Goal: Task Accomplishment & Management: Complete application form

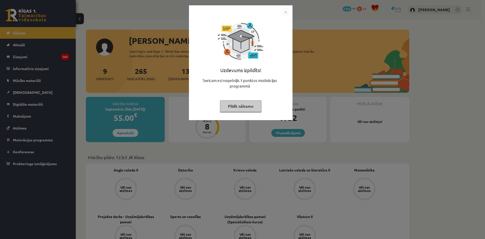
click at [239, 101] on button "Pildīt nākamo" at bounding box center [240, 106] width 41 height 12
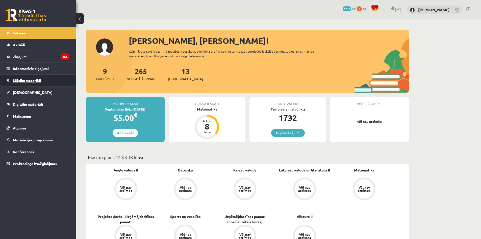
click at [49, 83] on link "Mācību materiāli" at bounding box center [38, 81] width 63 height 12
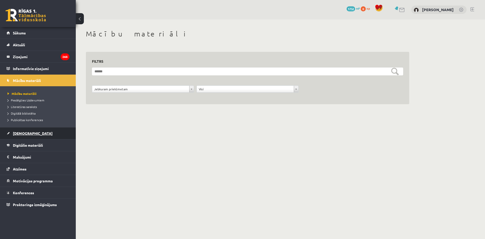
click at [46, 133] on link "[DEMOGRAPHIC_DATA]" at bounding box center [38, 133] width 63 height 12
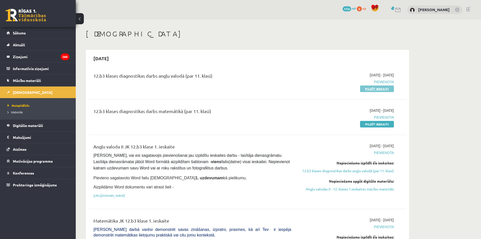
click at [373, 88] on link "Pildīt ieskaiti" at bounding box center [377, 88] width 34 height 7
click at [372, 90] on link "Pildīt ieskaiti" at bounding box center [377, 88] width 34 height 7
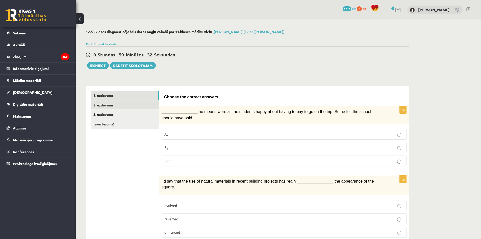
click at [125, 106] on link "2. uzdevums" at bounding box center [125, 104] width 68 height 9
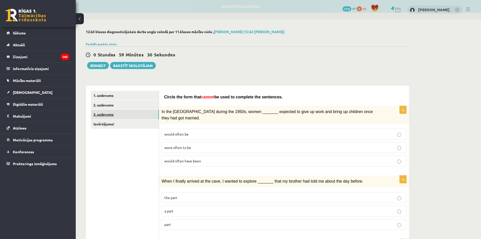
click at [123, 114] on link "3. uzdevums" at bounding box center [125, 114] width 68 height 9
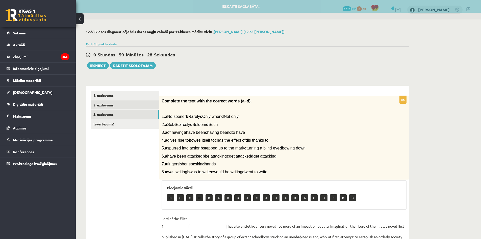
click at [121, 105] on link "2. uzdevums" at bounding box center [125, 104] width 68 height 9
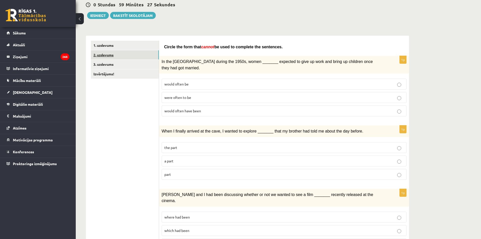
scroll to position [51, 0]
click at [204, 78] on label "would often be" at bounding box center [284, 83] width 245 height 11
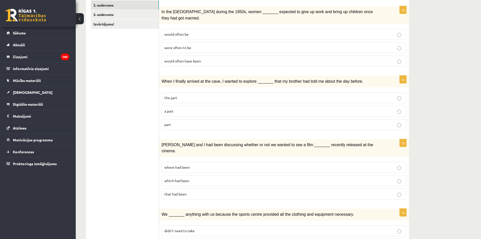
scroll to position [101, 0]
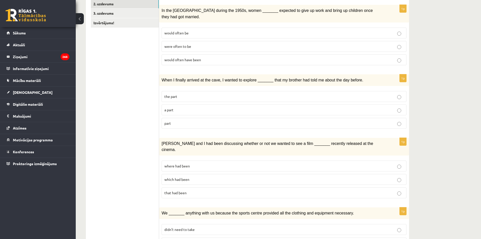
click at [184, 94] on p "the part" at bounding box center [284, 96] width 240 height 5
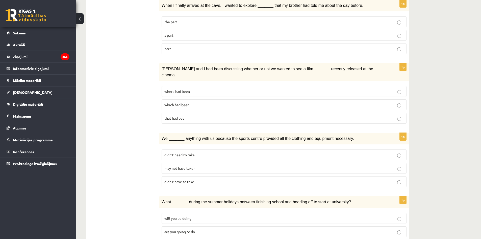
scroll to position [177, 0]
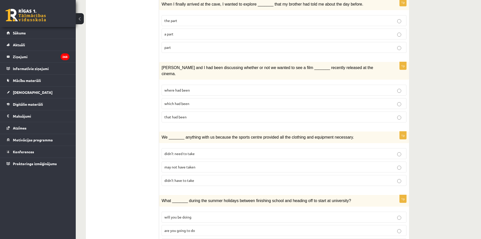
click at [221, 101] on p "which had been" at bounding box center [284, 103] width 240 height 5
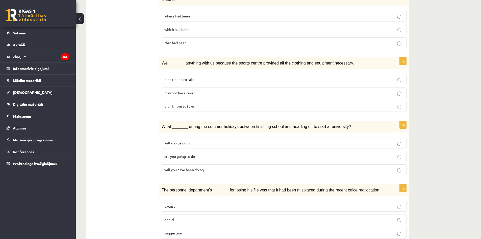
scroll to position [253, 0]
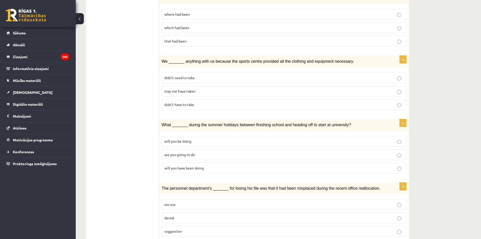
click at [197, 102] on p "didn’t have to take" at bounding box center [284, 104] width 240 height 5
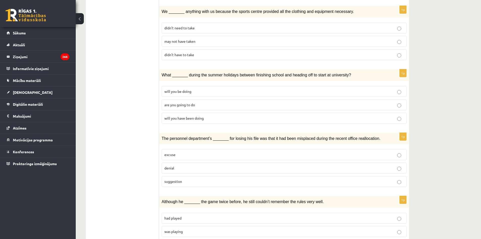
scroll to position [303, 0]
click at [187, 85] on label "will you be doing" at bounding box center [284, 90] width 245 height 11
click at [220, 85] on label "will you be doing" at bounding box center [284, 90] width 245 height 11
click at [212, 83] on fieldset "will you be doing are you going to do will you have been doing" at bounding box center [284, 104] width 245 height 42
click at [204, 101] on p "are you going to do" at bounding box center [284, 103] width 240 height 5
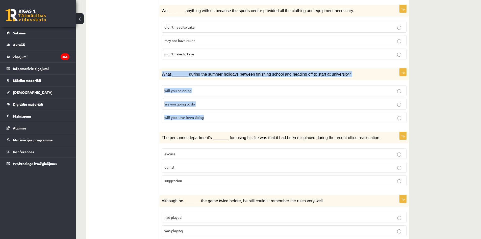
drag, startPoint x: 161, startPoint y: 60, endPoint x: 232, endPoint y: 105, distance: 84.0
click at [232, 105] on div "1p What _______ during the summer holidays between finishing school and heading…" at bounding box center [284, 97] width 250 height 58
copy div "What _______ during the summer holidays between finishing school and heading of…"
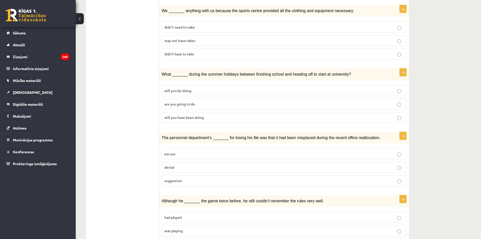
click at [128, 102] on ul "1. uzdevums 2. uzdevums 3. uzdevums Izvērtējums!" at bounding box center [125, 119] width 68 height 662
click at [185, 85] on label "will you be doing" at bounding box center [284, 90] width 245 height 11
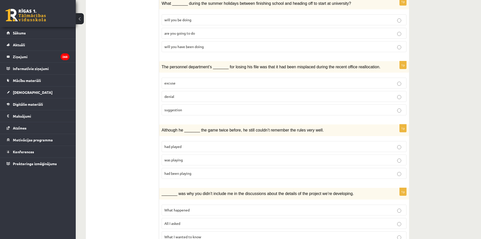
scroll to position [379, 0]
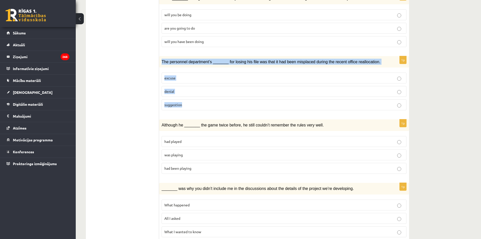
drag, startPoint x: 162, startPoint y: 47, endPoint x: 187, endPoint y: 90, distance: 49.4
click at [187, 90] on div "1p The personnel department’s _______ for losing his file was that it had been …" at bounding box center [284, 85] width 250 height 58
copy div "The personnel department’s _______ for losing his file was that it had been mis…"
click at [208, 75] on p "excuse" at bounding box center [284, 77] width 240 height 5
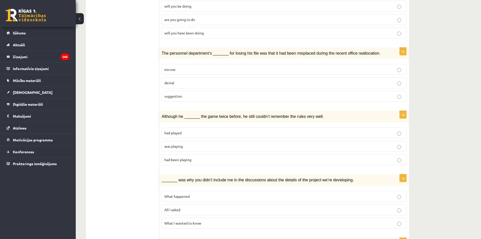
scroll to position [455, 0]
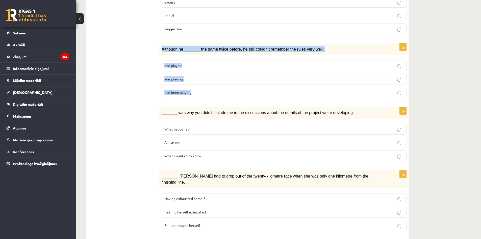
drag, startPoint x: 159, startPoint y: 35, endPoint x: 206, endPoint y: 74, distance: 61.0
click at [206, 74] on div "1p Although he _______ the game twice before, he still couldn’t remember the ru…" at bounding box center [284, 72] width 250 height 58
copy div "Although he _______ the game twice before, he still couldn’t remember the rules…"
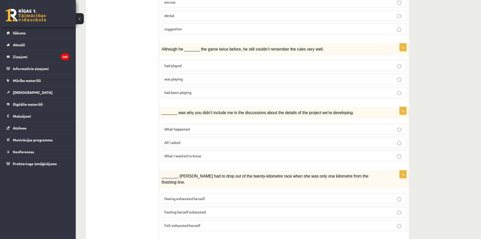
drag, startPoint x: 121, startPoint y: 89, endPoint x: 128, endPoint y: 86, distance: 7.7
click at [224, 63] on p "had played" at bounding box center [284, 65] width 240 height 5
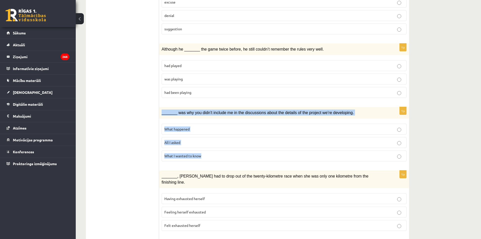
drag, startPoint x: 162, startPoint y: 95, endPoint x: 221, endPoint y: 139, distance: 73.3
click at [221, 139] on div "1p _______ was why you didn’t include me in the discussions about the details o…" at bounding box center [284, 136] width 250 height 58
copy div "_______ was why you didn’t include me in the discussions about the details of t…"
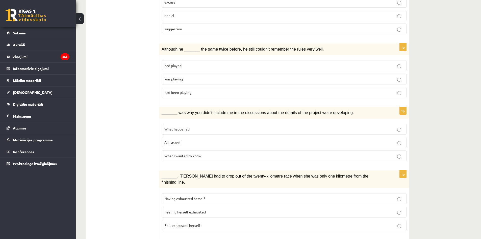
click at [177, 153] on span "What I wanted to know" at bounding box center [182, 155] width 37 height 5
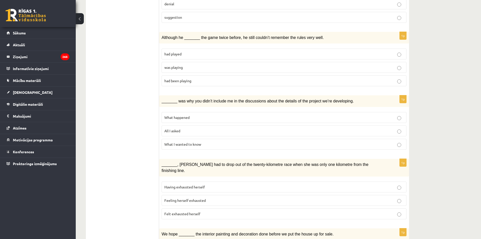
scroll to position [505, 0]
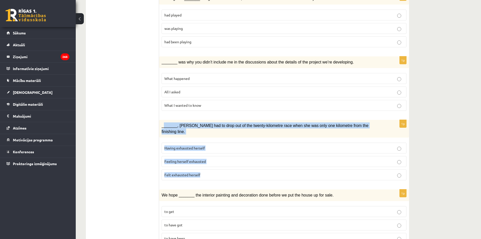
drag, startPoint x: 164, startPoint y: 108, endPoint x: 223, endPoint y: 160, distance: 79.1
click at [223, 160] on div "1p _______, Judy had to drop out of the twenty-kilometre race when she was only…" at bounding box center [284, 152] width 250 height 64
copy div "______, Judy had to drop out of the twenty-kilometre race when she was only one…"
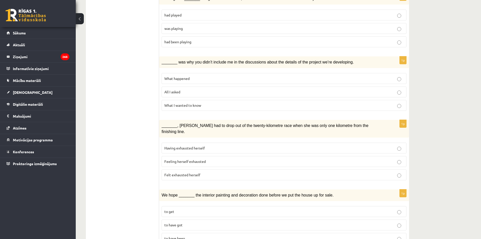
drag, startPoint x: 148, startPoint y: 140, endPoint x: 161, endPoint y: 140, distance: 13.1
click at [193, 145] on p "Having exhausted herself" at bounding box center [284, 147] width 240 height 5
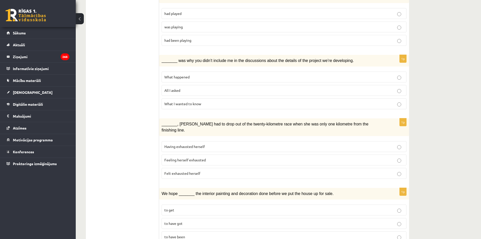
scroll to position [508, 0]
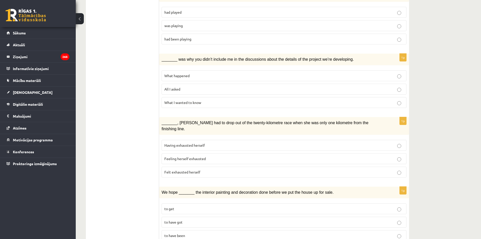
click at [164, 190] on span "We hope _______ the interior painting and decoration done before we put the hou…" at bounding box center [248, 192] width 172 height 4
click at [163, 190] on span "We hope _______ the interior painting and decoration done before we put the hou…" at bounding box center [248, 192] width 172 height 4
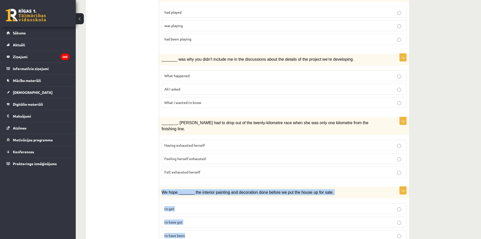
drag, startPoint x: 162, startPoint y: 170, endPoint x: 202, endPoint y: 215, distance: 60.2
click at [202, 215] on div "1p We hope _______ the interior painting and decoration done before we put the …" at bounding box center [284, 215] width 250 height 58
copy div "We hope _______ the interior painting and decoration done before we put the hou…"
click at [188, 206] on p "to get" at bounding box center [284, 208] width 240 height 5
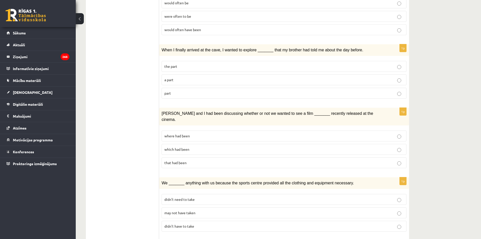
scroll to position [0, 0]
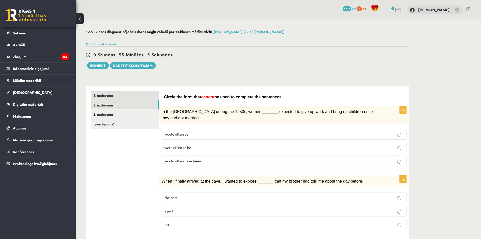
click at [121, 97] on link "1. uzdevums" at bounding box center [125, 95] width 68 height 9
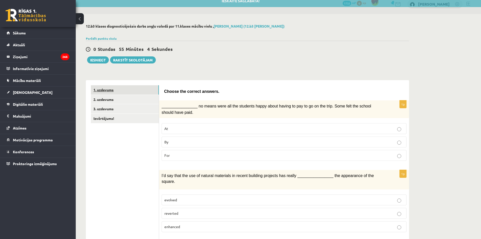
scroll to position [6, 0]
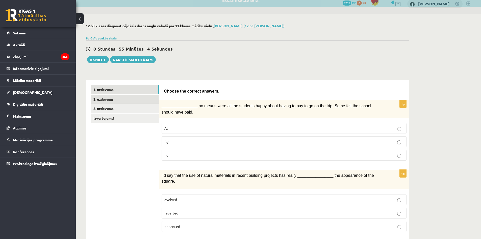
click at [122, 100] on link "2. uzdevums" at bounding box center [125, 98] width 68 height 9
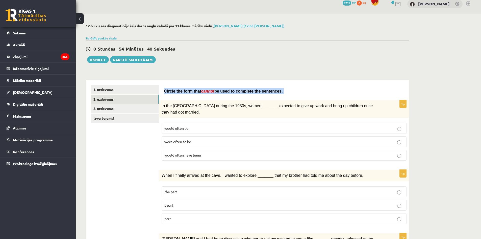
copy form "Circle the form that cannot be used to complete the sentences."
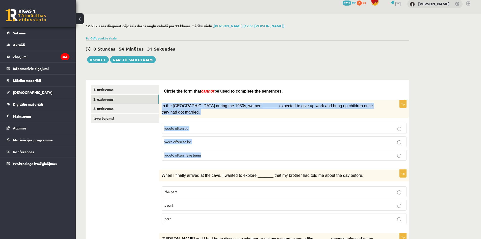
drag, startPoint x: 162, startPoint y: 104, endPoint x: 213, endPoint y: 149, distance: 68.2
click at [213, 149] on div "1p In the USA during the 1950s, women _______ expected to give up work and brin…" at bounding box center [284, 132] width 250 height 64
copy div "In the USA during the 1950s, women _______ expected to give up work and bring u…"
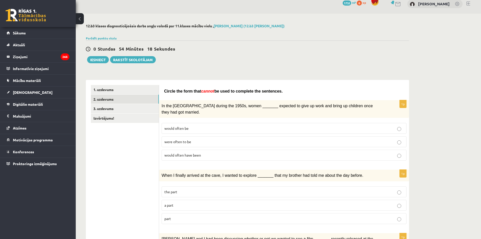
click at [195, 152] on label "would often have been" at bounding box center [284, 155] width 245 height 11
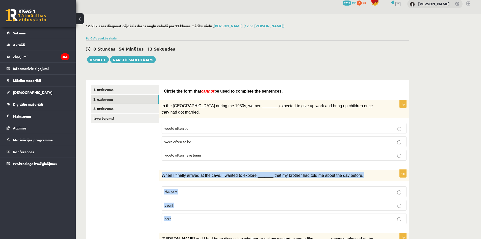
drag, startPoint x: 162, startPoint y: 168, endPoint x: 195, endPoint y: 208, distance: 52.0
click at [195, 208] on div "1p When I finally arrived at the cave, I wanted to explore _______ that my brot…" at bounding box center [284, 199] width 250 height 58
copy div "When I finally arrived at the cave, I wanted to explore _______ that my brother…"
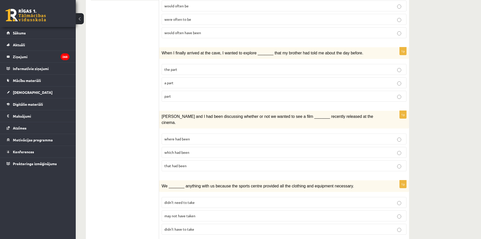
scroll to position [128, 0]
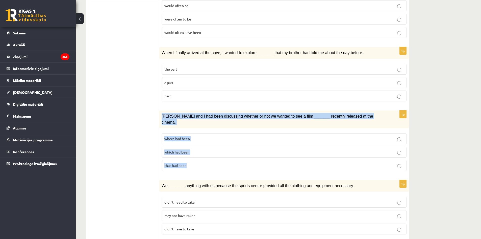
drag, startPoint x: 162, startPoint y: 109, endPoint x: 208, endPoint y: 157, distance: 67.0
click at [208, 157] on div "1p Clara and I had been discussing whether or not we wanted to see a film _____…" at bounding box center [284, 142] width 250 height 64
copy div "Clara and I had been discussing whether or not we wanted to see a film _______ …"
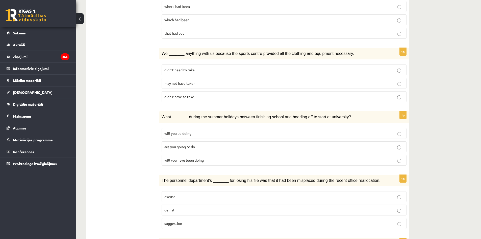
scroll to position [261, 0]
drag, startPoint x: 159, startPoint y: 102, endPoint x: 191, endPoint y: 126, distance: 39.2
click at [191, 126] on div "**********" at bounding box center [247, 161] width 323 height 672
click at [159, 111] on div "What _______ during the summer holidays between finishing school and heading of…" at bounding box center [284, 117] width 250 height 12
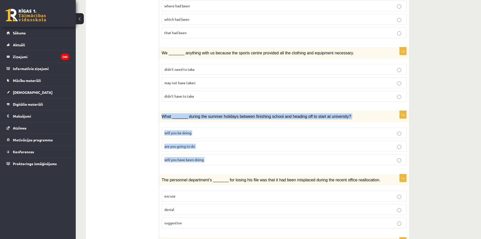
drag, startPoint x: 159, startPoint y: 101, endPoint x: 208, endPoint y: 144, distance: 65.0
click at [208, 144] on div "1p What _______ during the summer holidays between finishing school and heading…" at bounding box center [284, 140] width 250 height 58
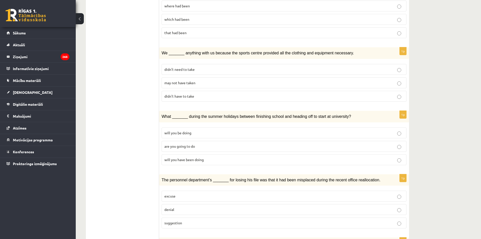
click at [117, 154] on ul "1. uzdevums 2. uzdevums 3. uzdevums Izvērtējums!" at bounding box center [125, 161] width 68 height 662
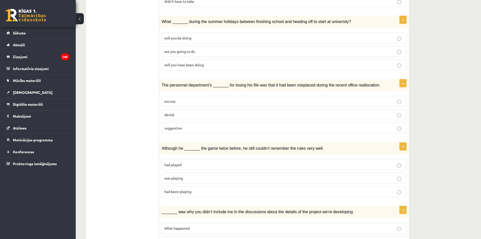
scroll to position [356, 0]
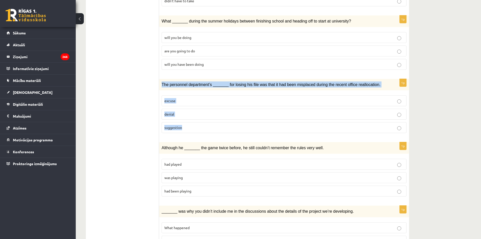
drag, startPoint x: 162, startPoint y: 73, endPoint x: 186, endPoint y: 112, distance: 46.5
click at [186, 112] on div "1p The personnel department’s _______ for losing his file was that it had been …" at bounding box center [284, 108] width 250 height 58
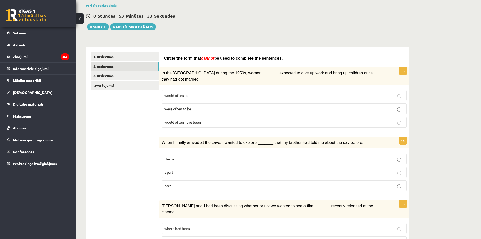
scroll to position [0, 0]
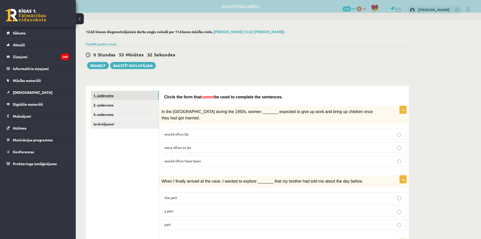
click at [113, 96] on link "1. uzdevums" at bounding box center [125, 95] width 68 height 9
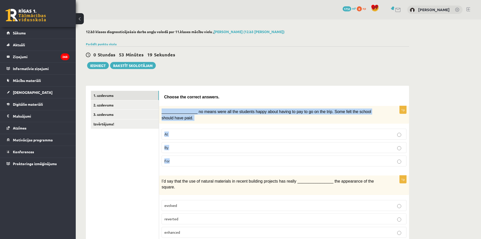
drag, startPoint x: 161, startPoint y: 112, endPoint x: 184, endPoint y: 156, distance: 50.2
click at [184, 156] on div "1p ________________ no means were all the students happy about having to pay to…" at bounding box center [284, 138] width 250 height 64
click at [172, 144] on label "By" at bounding box center [284, 147] width 245 height 11
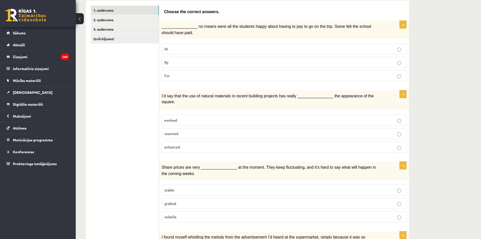
scroll to position [85, 0]
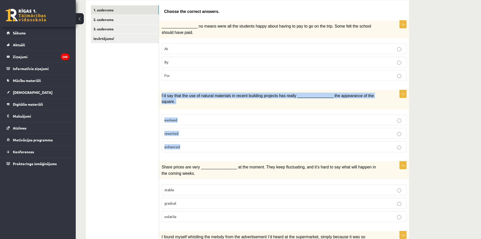
drag, startPoint x: 160, startPoint y: 93, endPoint x: 201, endPoint y: 145, distance: 65.9
click at [201, 145] on div "1p I’d say that the use of natural materials in recent building projects has re…" at bounding box center [284, 123] width 250 height 66
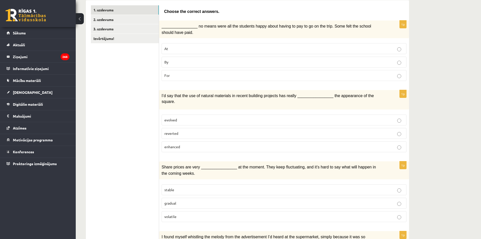
click at [189, 144] on p "enhanced" at bounding box center [284, 146] width 240 height 5
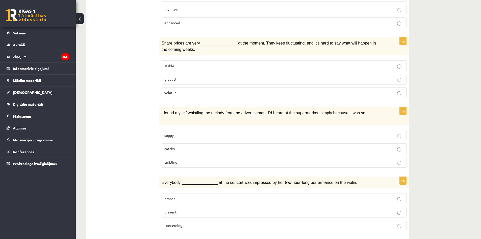
scroll to position [209, 0]
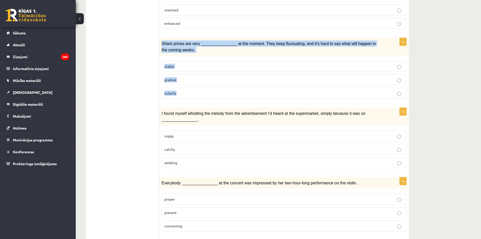
drag, startPoint x: 160, startPoint y: 39, endPoint x: 195, endPoint y: 84, distance: 56.9
click at [195, 84] on div "1p Share prices are very ________________ at the moment. They keep fluctuating,…" at bounding box center [284, 70] width 250 height 64
click at [202, 90] on p "volatile" at bounding box center [284, 92] width 240 height 5
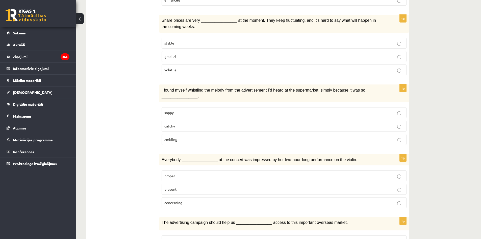
scroll to position [233, 0]
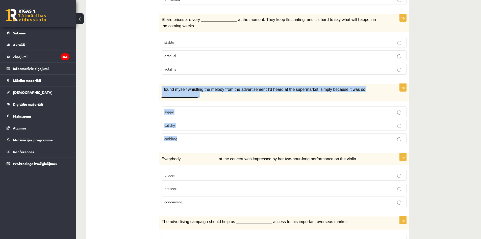
drag, startPoint x: 161, startPoint y: 83, endPoint x: 195, endPoint y: 127, distance: 55.5
click at [195, 127] on div "1p I found myself whistling the melody from the advertisement I’d heard at the …" at bounding box center [284, 116] width 250 height 64
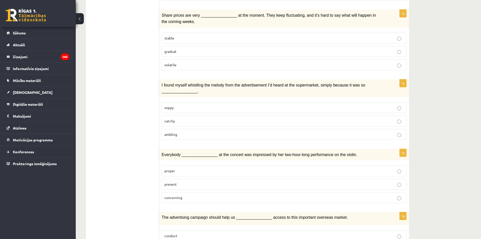
scroll to position [238, 0]
click at [194, 118] on p "catchy" at bounding box center [284, 120] width 240 height 5
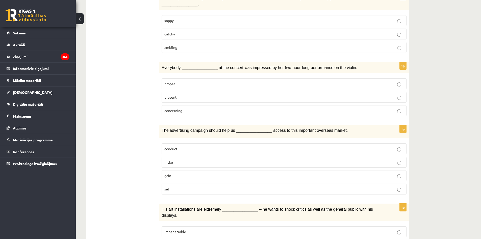
scroll to position [324, 0]
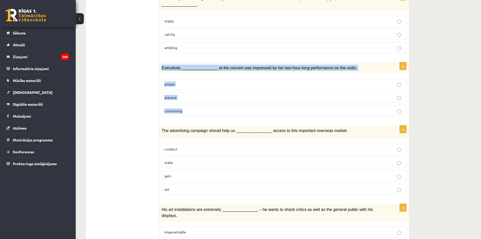
drag, startPoint x: 161, startPoint y: 60, endPoint x: 193, endPoint y: 108, distance: 57.7
click at [193, 108] on div "1p Everybody ________________ at the concert was impressed by her two-hour-long…" at bounding box center [284, 91] width 250 height 58
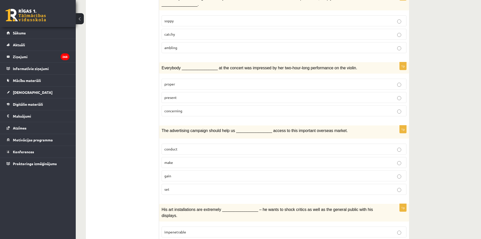
click at [143, 87] on ul "1. uzdevums 2. uzdevums 3. uzdevums Izvērtējums!" at bounding box center [125, 186] width 68 height 839
click at [178, 95] on p "present" at bounding box center [284, 97] width 240 height 5
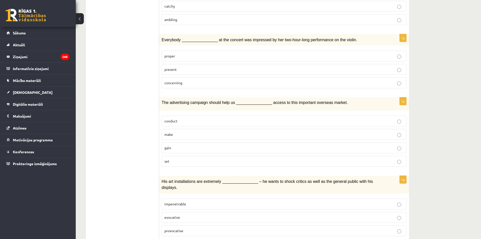
scroll to position [352, 0]
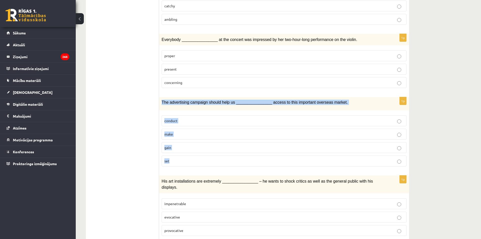
drag, startPoint x: 161, startPoint y: 93, endPoint x: 194, endPoint y: 162, distance: 75.8
click at [194, 162] on div "1p The advertising campaign should help us ________________ access to this impo…" at bounding box center [284, 133] width 250 height 73
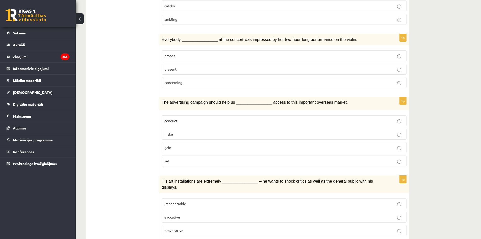
click at [112, 103] on ul "1. uzdevums 2. uzdevums 3. uzdevums Izvērtējums!" at bounding box center [125, 158] width 68 height 839
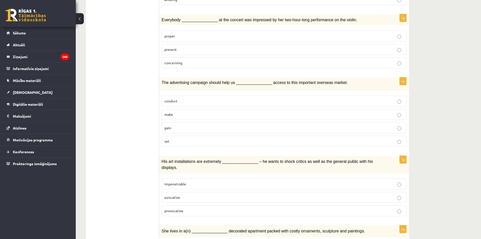
scroll to position [373, 0]
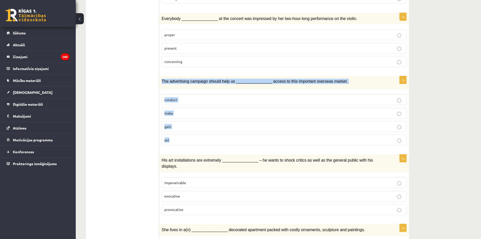
drag, startPoint x: 162, startPoint y: 76, endPoint x: 195, endPoint y: 128, distance: 61.5
click at [195, 128] on div "1p The advertising campaign should help us ________________ access to this impo…" at bounding box center [284, 112] width 250 height 73
click at [180, 124] on p "gain" at bounding box center [284, 126] width 240 height 5
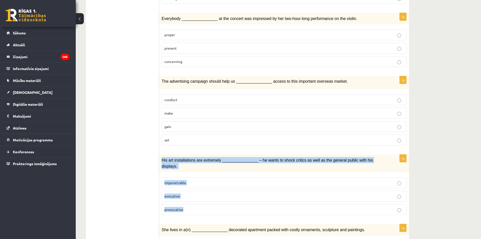
drag, startPoint x: 162, startPoint y: 152, endPoint x: 201, endPoint y: 200, distance: 62.0
click at [201, 200] on div "1p His art installations are extremely ________________ – he wants to shock cri…" at bounding box center [284, 186] width 250 height 64
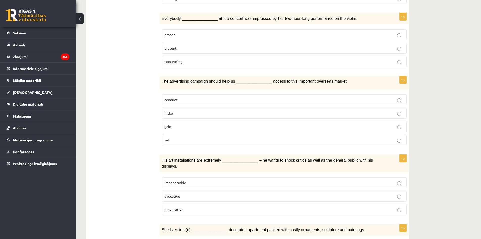
click at [140, 167] on ul "1. uzdevums 2. uzdevums 3. uzdevums Izvērtējums!" at bounding box center [125, 137] width 68 height 839
click at [214, 207] on p "provocative" at bounding box center [284, 209] width 240 height 5
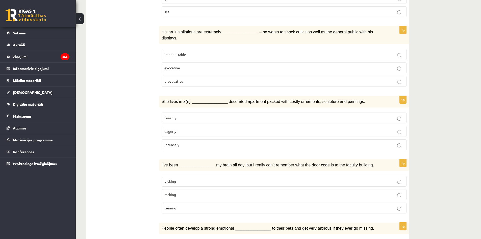
scroll to position [501, 0]
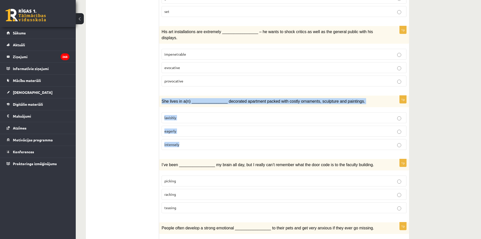
drag, startPoint x: 161, startPoint y: 86, endPoint x: 191, endPoint y: 127, distance: 50.9
click at [191, 127] on div "1p She lives in a(n) ________________ decorated apartment packed with costly or…" at bounding box center [284, 125] width 250 height 58
click at [177, 115] on p "lavishly" at bounding box center [284, 117] width 240 height 5
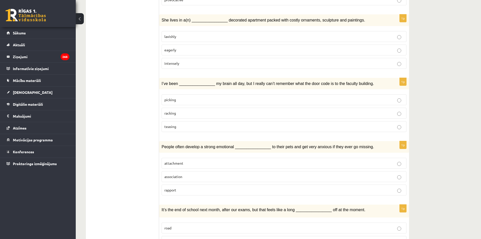
scroll to position [583, 0]
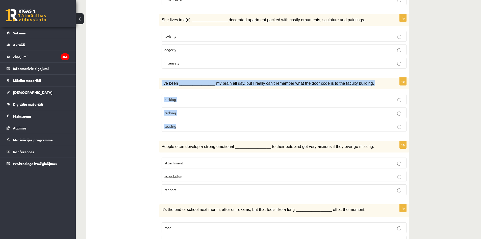
drag, startPoint x: 160, startPoint y: 70, endPoint x: 191, endPoint y: 116, distance: 56.0
click at [191, 116] on div "1p I’ve been ________________ my brain all day, but I really can’t remember wha…" at bounding box center [284, 107] width 250 height 58
click at [182, 110] on p "racking" at bounding box center [284, 112] width 240 height 5
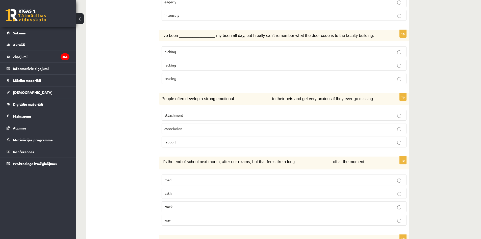
scroll to position [631, 0]
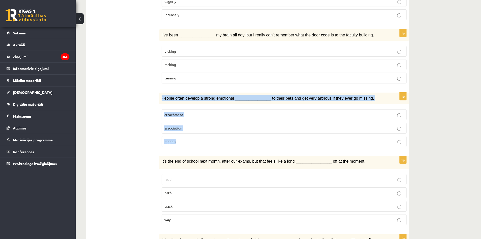
drag, startPoint x: 162, startPoint y: 80, endPoint x: 186, endPoint y: 129, distance: 54.0
click at [186, 129] on div "1p People often develop a strong emotional ________________ to their pets and g…" at bounding box center [284, 121] width 250 height 58
click at [182, 112] on span "attachment" at bounding box center [173, 114] width 19 height 5
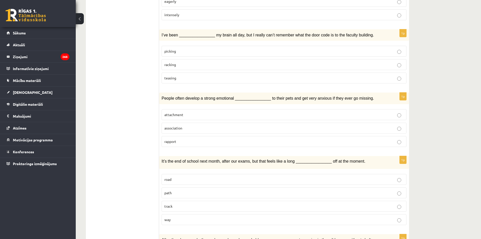
scroll to position [685, 0]
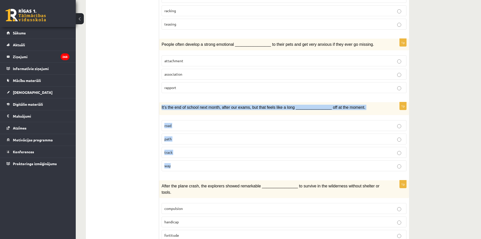
drag, startPoint x: 159, startPoint y: 89, endPoint x: 187, endPoint y: 152, distance: 69.1
click at [187, 152] on div "1p It’s the end of school next month, after our exams, but that feels like a lo…" at bounding box center [284, 138] width 250 height 73
click at [174, 160] on label "way" at bounding box center [284, 165] width 245 height 11
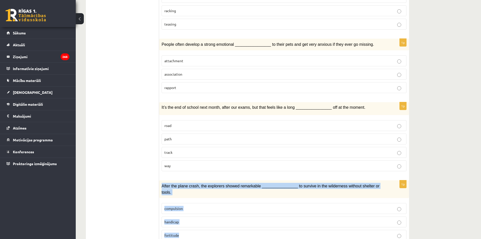
drag, startPoint x: 162, startPoint y: 170, endPoint x: 190, endPoint y: 211, distance: 50.0
click at [190, 211] on div "1p After the plane crash, the explorers showed remarkable ________________ to s…" at bounding box center [284, 212] width 250 height 64
click at [186, 232] on p "fortitude" at bounding box center [284, 234] width 240 height 5
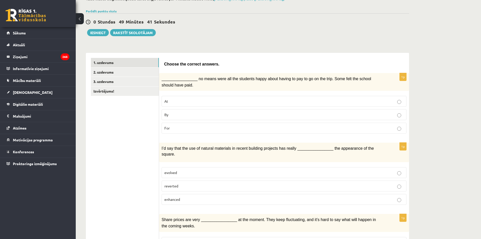
scroll to position [0, 0]
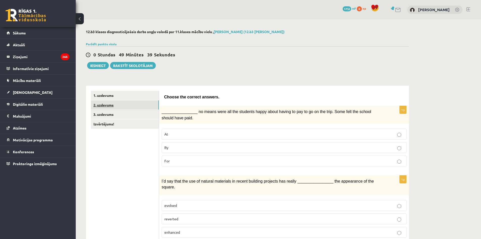
click at [132, 105] on link "2. uzdevums" at bounding box center [125, 104] width 68 height 9
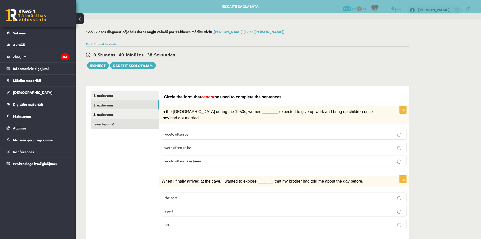
click at [131, 121] on link "Izvērtējums!" at bounding box center [125, 123] width 68 height 9
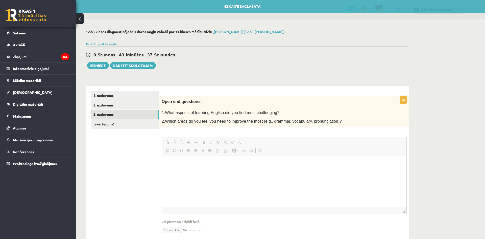
click at [130, 115] on link "3. uzdevums" at bounding box center [125, 114] width 68 height 9
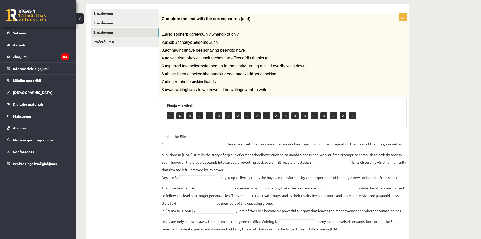
scroll to position [82, 0]
click at [130, 115] on ul "1. uzdevums 2. uzdevums 3. uzdevums Izvērtējums!" at bounding box center [125, 121] width 68 height 226
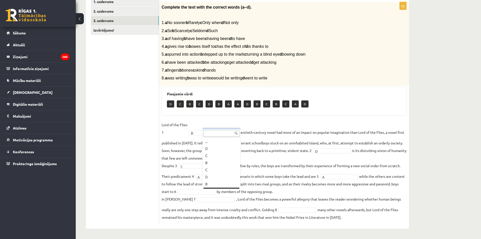
scroll to position [6, 0]
click at [217, 188] on fieldset "Lord of the Flies 1 B * has a twentieth-century novel had more of an impact on …" at bounding box center [284, 171] width 245 height 100
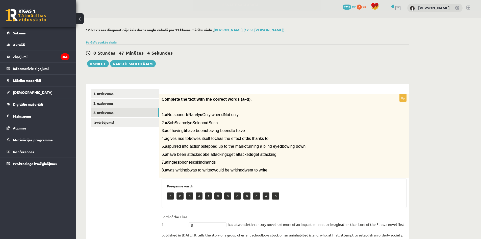
scroll to position [0, 0]
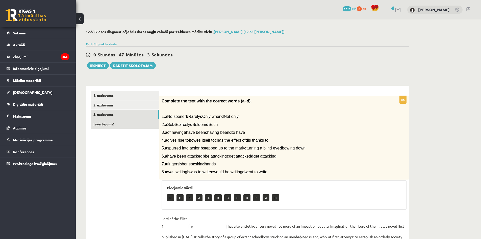
click at [134, 126] on link "Izvērtējums!" at bounding box center [125, 123] width 68 height 9
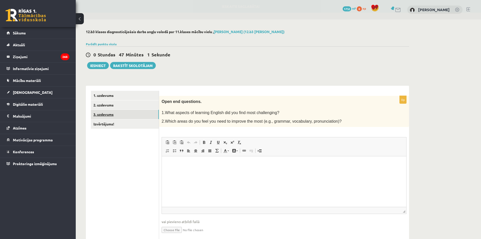
click at [132, 115] on link "3. uzdevums" at bounding box center [125, 114] width 68 height 9
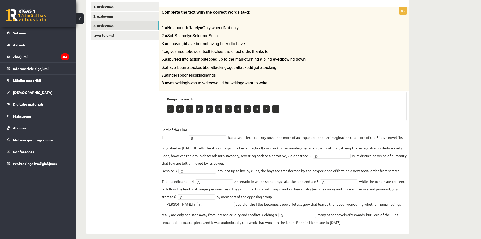
scroll to position [94, 0]
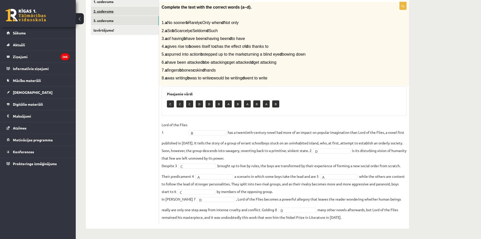
click at [123, 8] on link "2. uzdevums" at bounding box center [125, 11] width 68 height 9
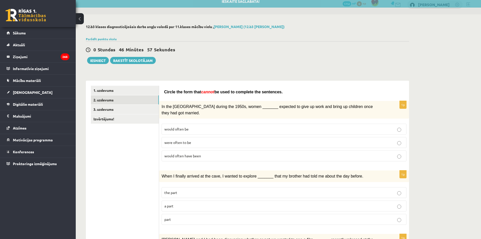
scroll to position [0, 0]
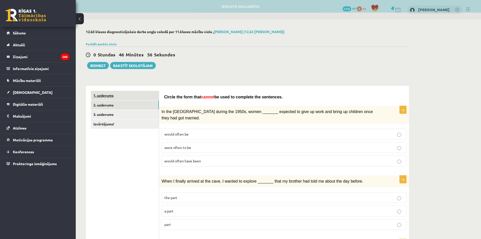
click at [133, 98] on link "1. uzdevums" at bounding box center [125, 95] width 68 height 9
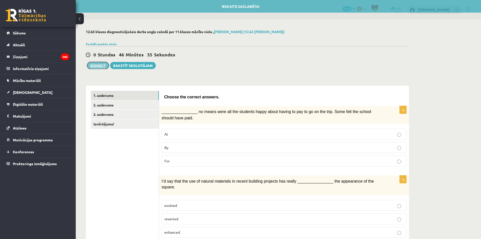
click at [101, 69] on button "Iesniegt" at bounding box center [98, 65] width 22 height 7
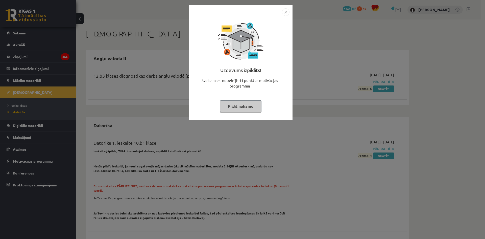
click at [241, 107] on button "Pildīt nākamo" at bounding box center [240, 106] width 41 height 12
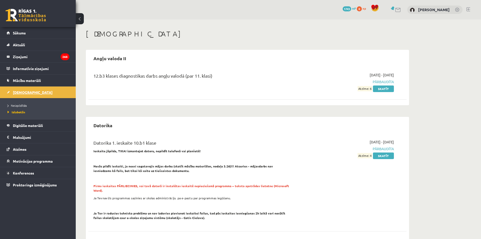
click at [50, 92] on link "[DEMOGRAPHIC_DATA]" at bounding box center [38, 92] width 63 height 12
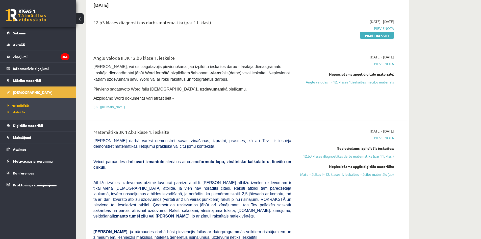
scroll to position [51, 0]
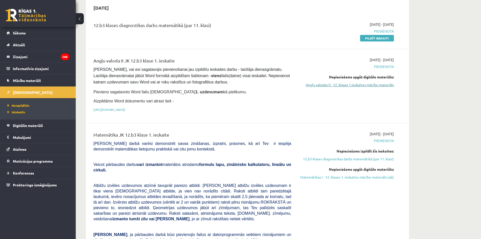
click at [367, 85] on link "Angļu valodas II - 12. klases 1.ieskaites mācību materiāls" at bounding box center [346, 84] width 95 height 5
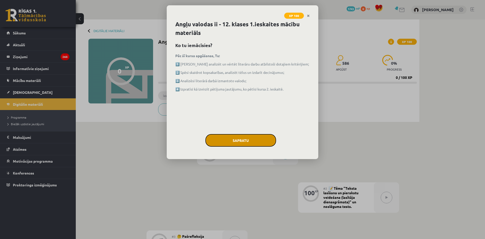
click at [243, 135] on button "Sapratu" at bounding box center [240, 140] width 71 height 13
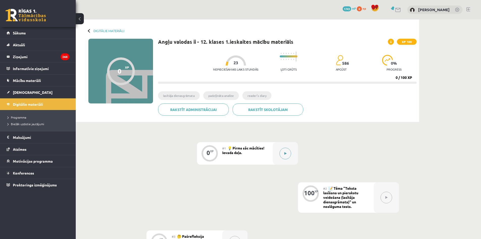
click at [282, 150] on button at bounding box center [286, 154] width 12 height 12
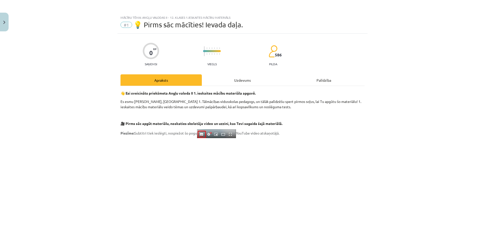
click at [243, 77] on div "Uzdevums" at bounding box center [242, 79] width 81 height 11
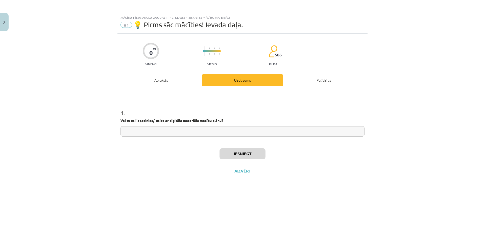
click at [220, 128] on input "text" at bounding box center [243, 131] width 244 height 10
type input "**"
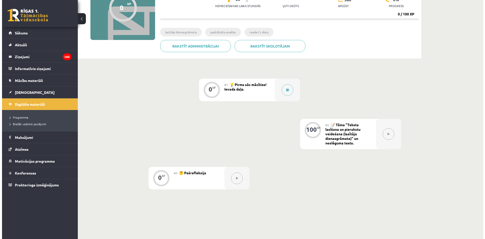
scroll to position [76, 0]
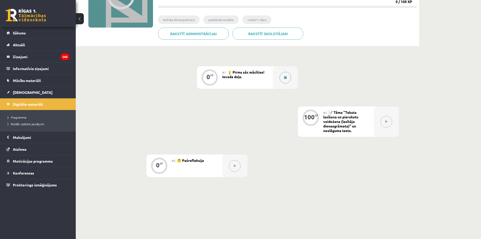
click at [285, 81] on button at bounding box center [286, 78] width 12 height 12
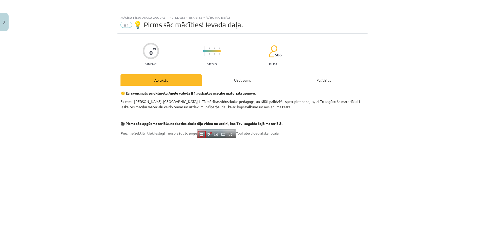
click at [234, 78] on div "Uzdevums" at bounding box center [242, 79] width 81 height 11
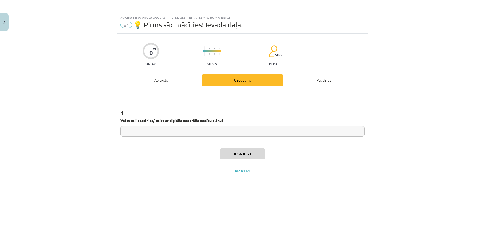
click at [199, 131] on input "text" at bounding box center [243, 131] width 244 height 10
type input "**"
click at [248, 152] on button "Iesniegt" at bounding box center [243, 153] width 46 height 11
click at [252, 174] on button "Nākamā nodarbība" at bounding box center [243, 174] width 50 height 12
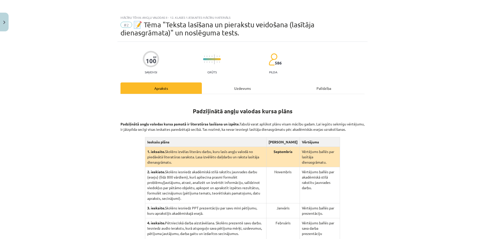
click at [240, 89] on div "Uzdevums" at bounding box center [242, 87] width 81 height 11
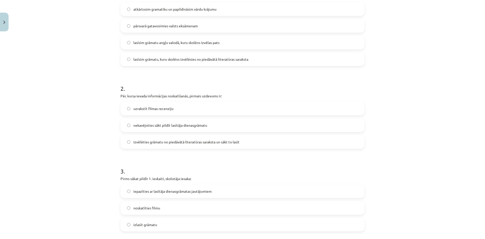
scroll to position [126, 0]
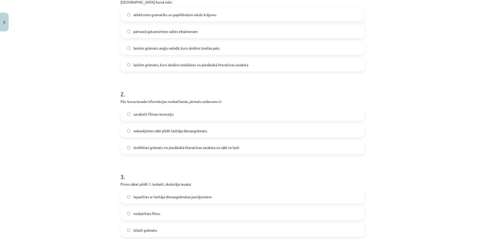
click at [10, 23] on div "Mācību tēma: Angļu valodas ii - 12. klases 1.ieskaites mācību materiāls #2 📝 Tē…" at bounding box center [242, 119] width 485 height 239
click at [7, 22] on button "Close" at bounding box center [4, 22] width 9 height 19
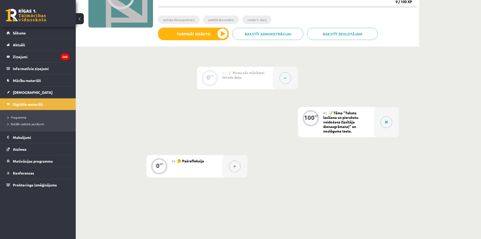
click at [276, 78] on div at bounding box center [285, 78] width 25 height 22
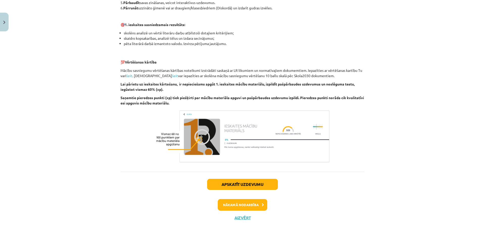
scroll to position [310, 0]
click at [246, 206] on button "Nākamā nodarbība" at bounding box center [243, 205] width 50 height 12
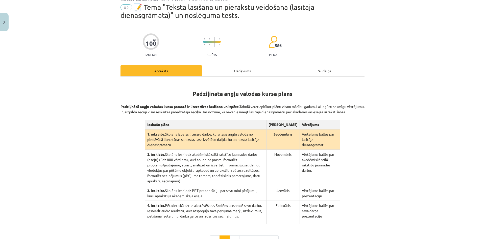
scroll to position [13, 0]
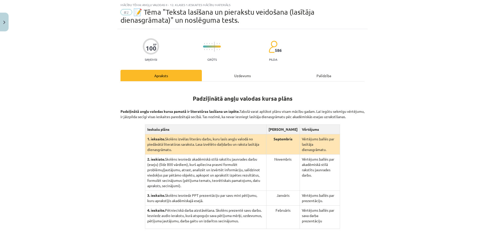
click at [225, 73] on div "Uzdevums" at bounding box center [242, 75] width 81 height 11
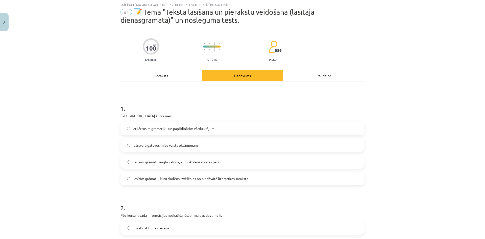
click at [176, 74] on div "Apraksts" at bounding box center [161, 75] width 81 height 11
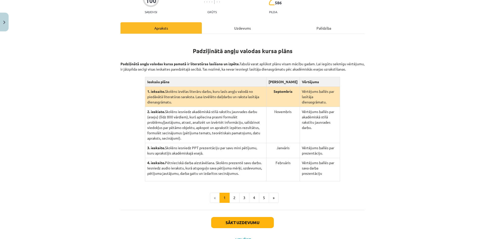
scroll to position [63, 0]
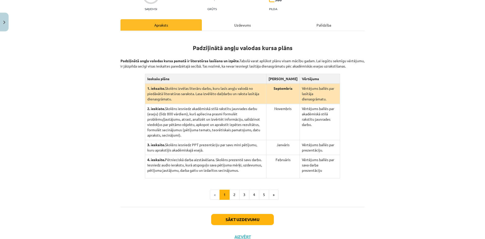
click at [222, 28] on div "Uzdevums" at bounding box center [242, 24] width 81 height 11
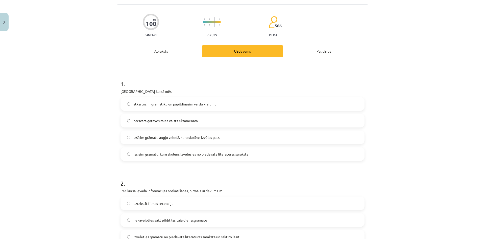
scroll to position [38, 0]
click at [175, 46] on div "Apraksts" at bounding box center [161, 49] width 81 height 11
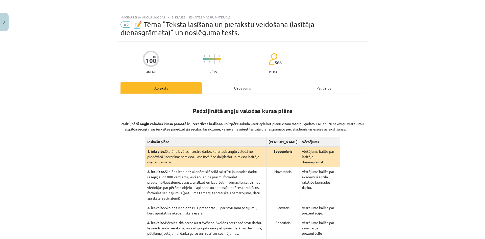
scroll to position [0, 0]
click at [1, 20] on button "Close" at bounding box center [4, 22] width 9 height 19
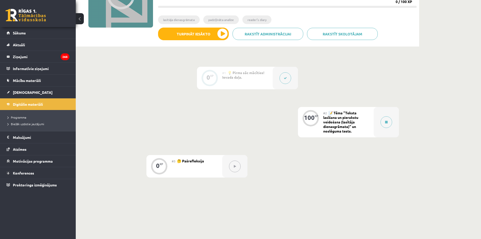
click at [280, 79] on button at bounding box center [286, 78] width 12 height 12
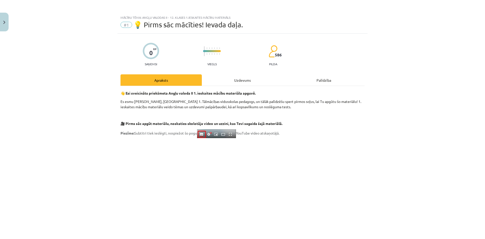
click at [263, 75] on div "Uzdevums" at bounding box center [242, 79] width 81 height 11
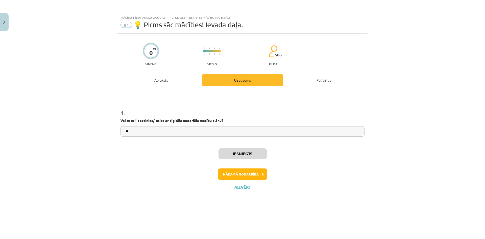
click at [186, 75] on div "Apraksts" at bounding box center [161, 79] width 81 height 11
